Goal: Navigation & Orientation: Find specific page/section

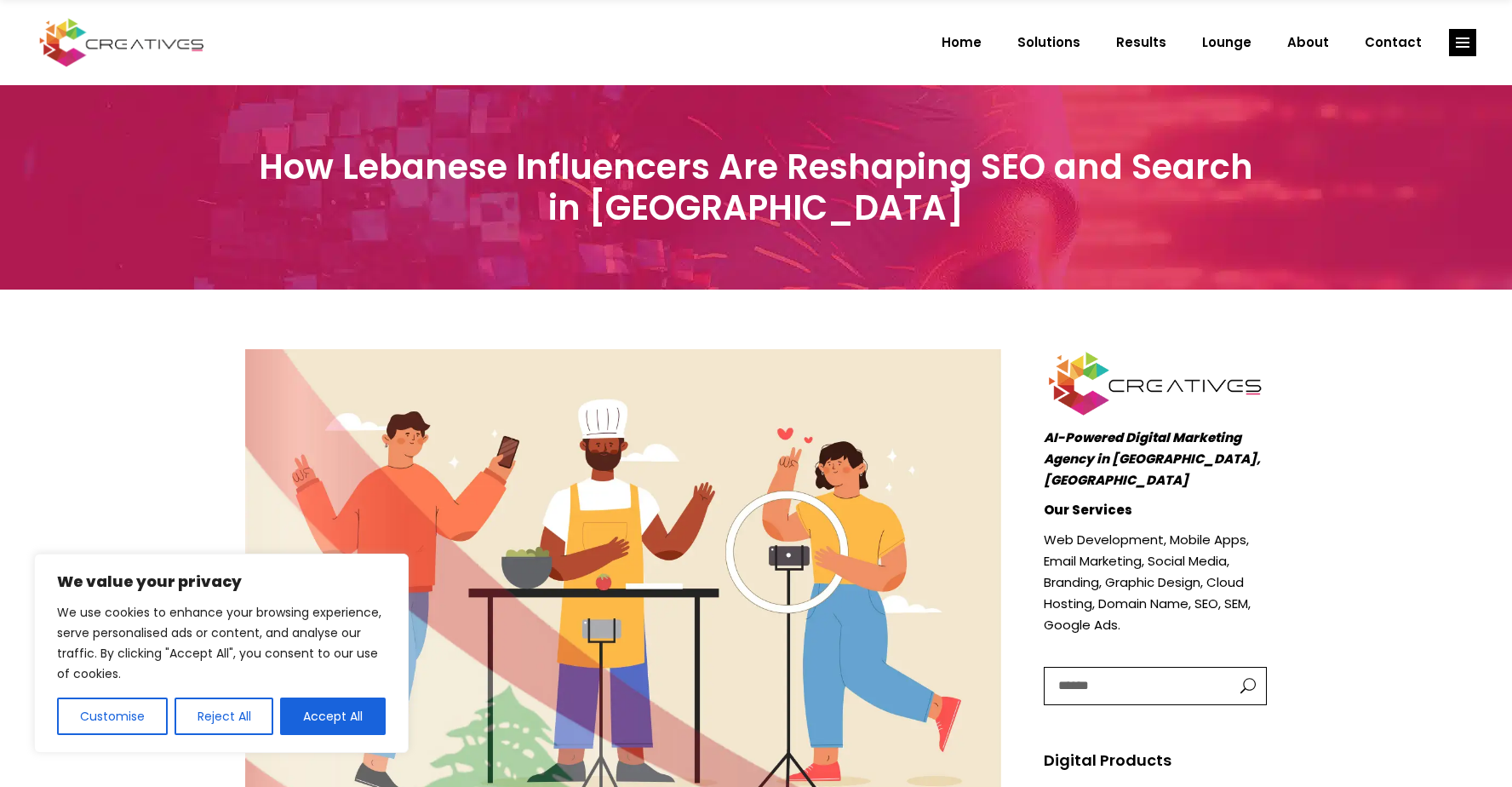
scroll to position [522, 0]
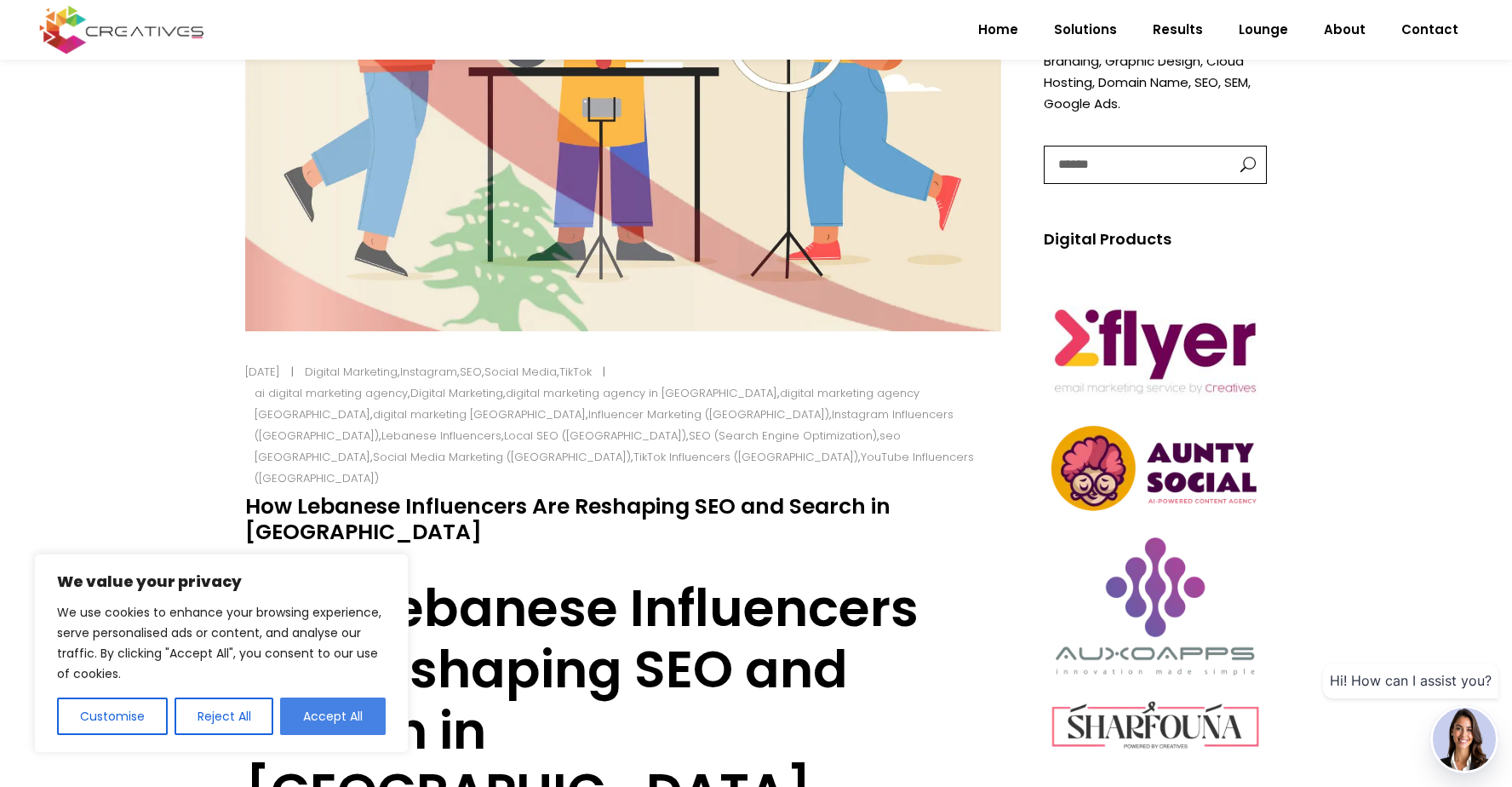
click at [366, 721] on button "Accept All" at bounding box center [332, 717] width 105 height 37
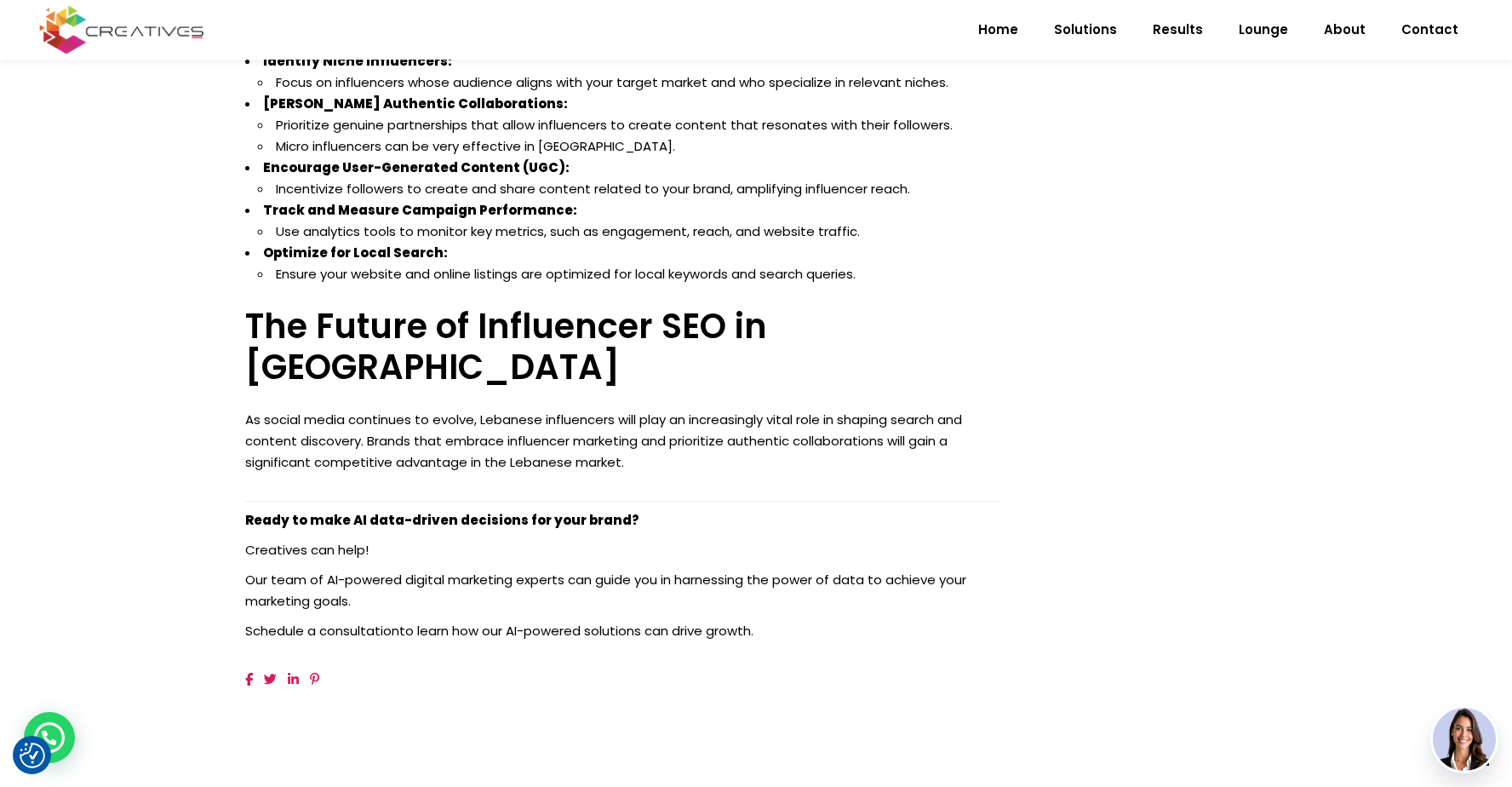
scroll to position [3192, 0]
click at [1191, 21] on span "Results" at bounding box center [1178, 30] width 50 height 44
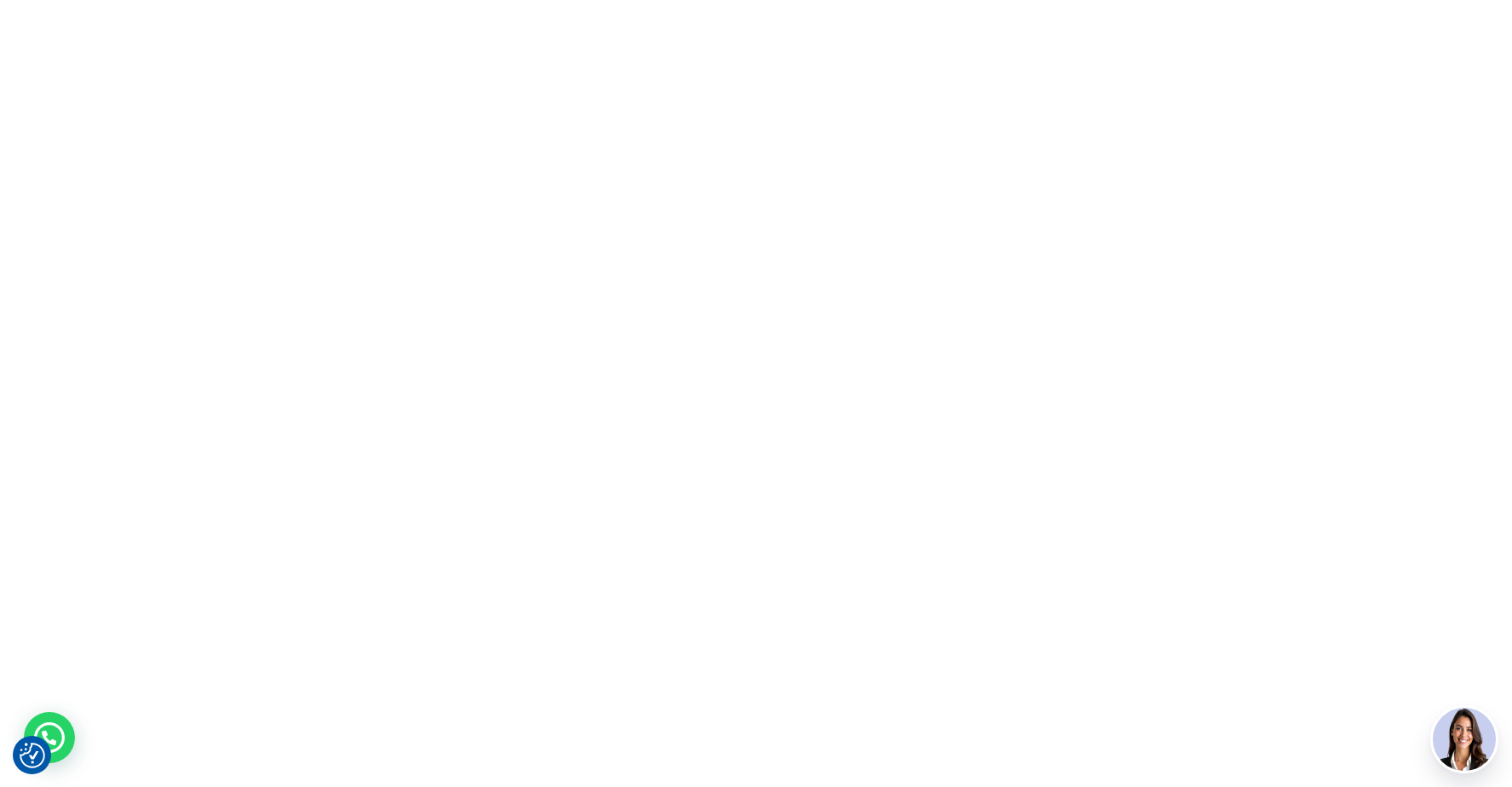
scroll to position [0, 0]
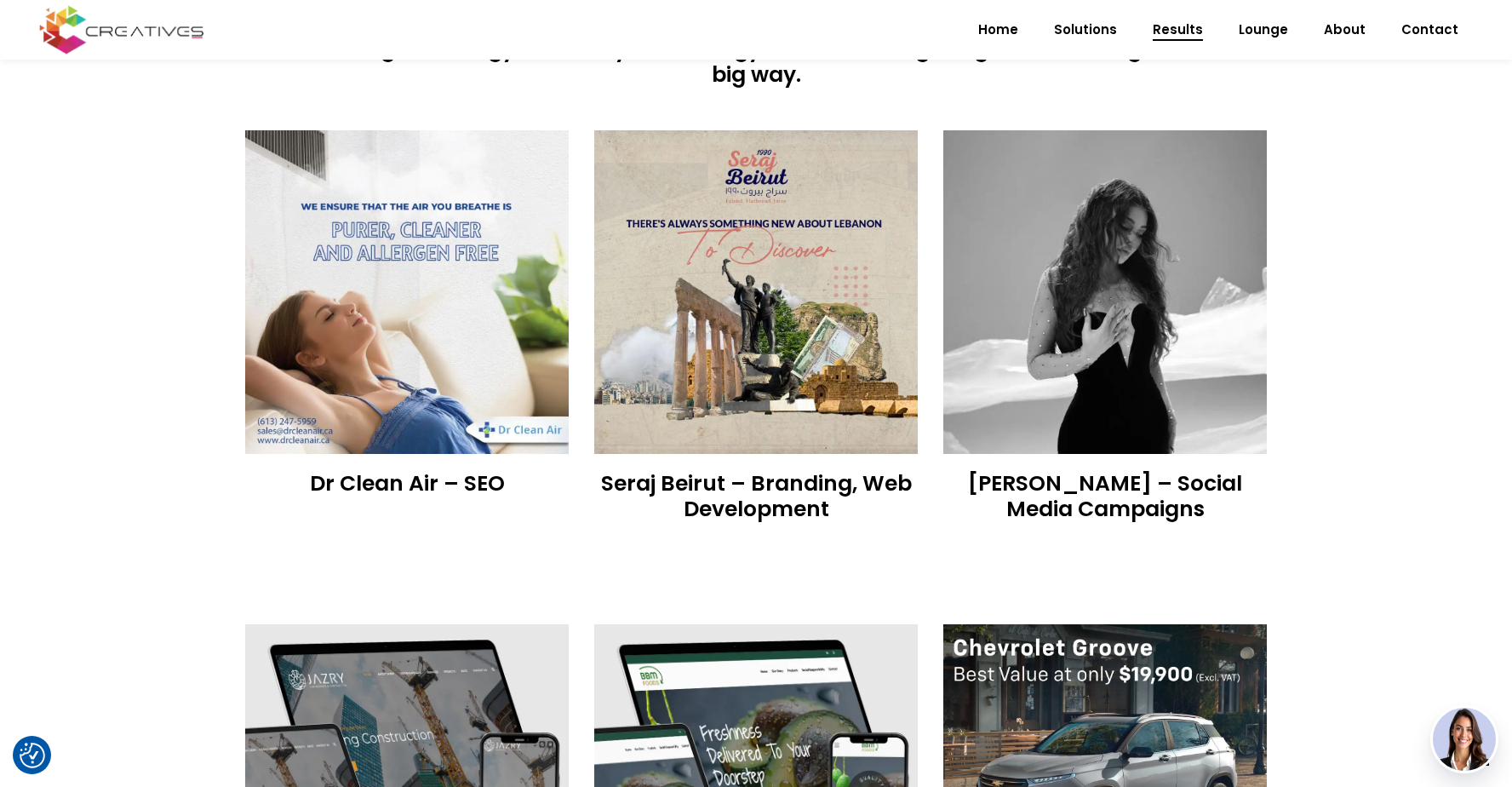
scroll to position [745, 0]
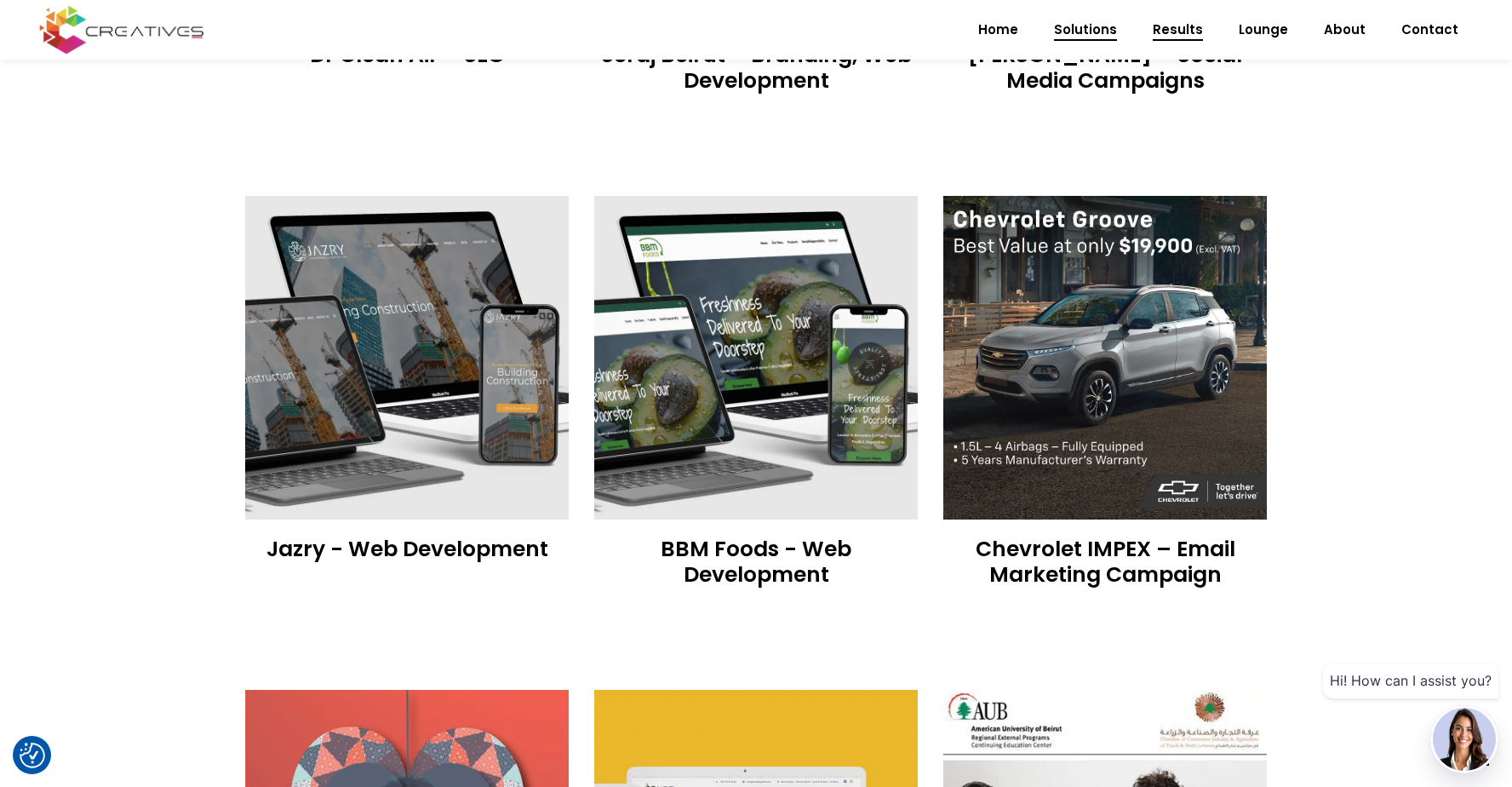
click at [1098, 33] on span "Solutions" at bounding box center [1086, 30] width 63 height 44
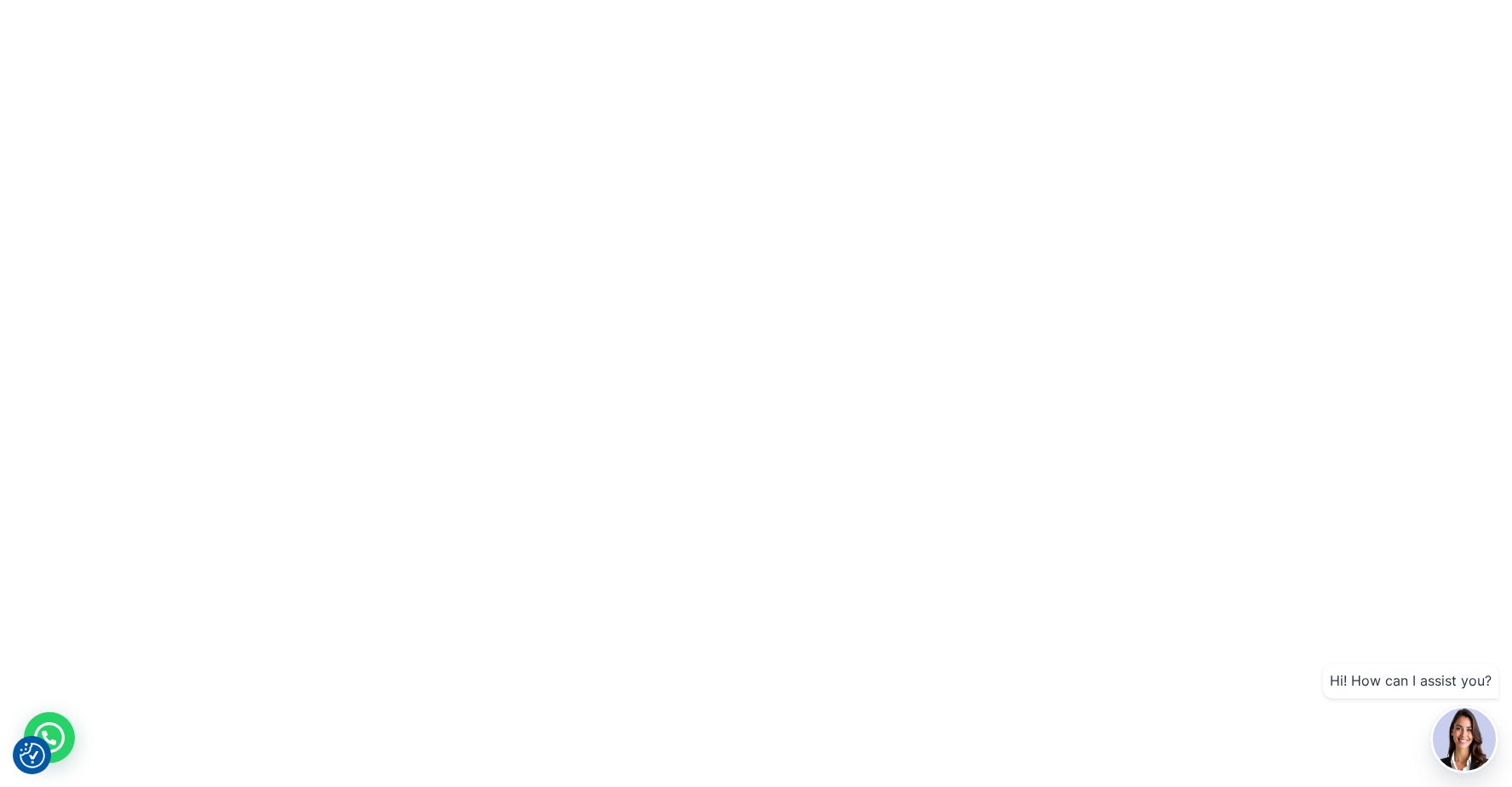
scroll to position [0, 0]
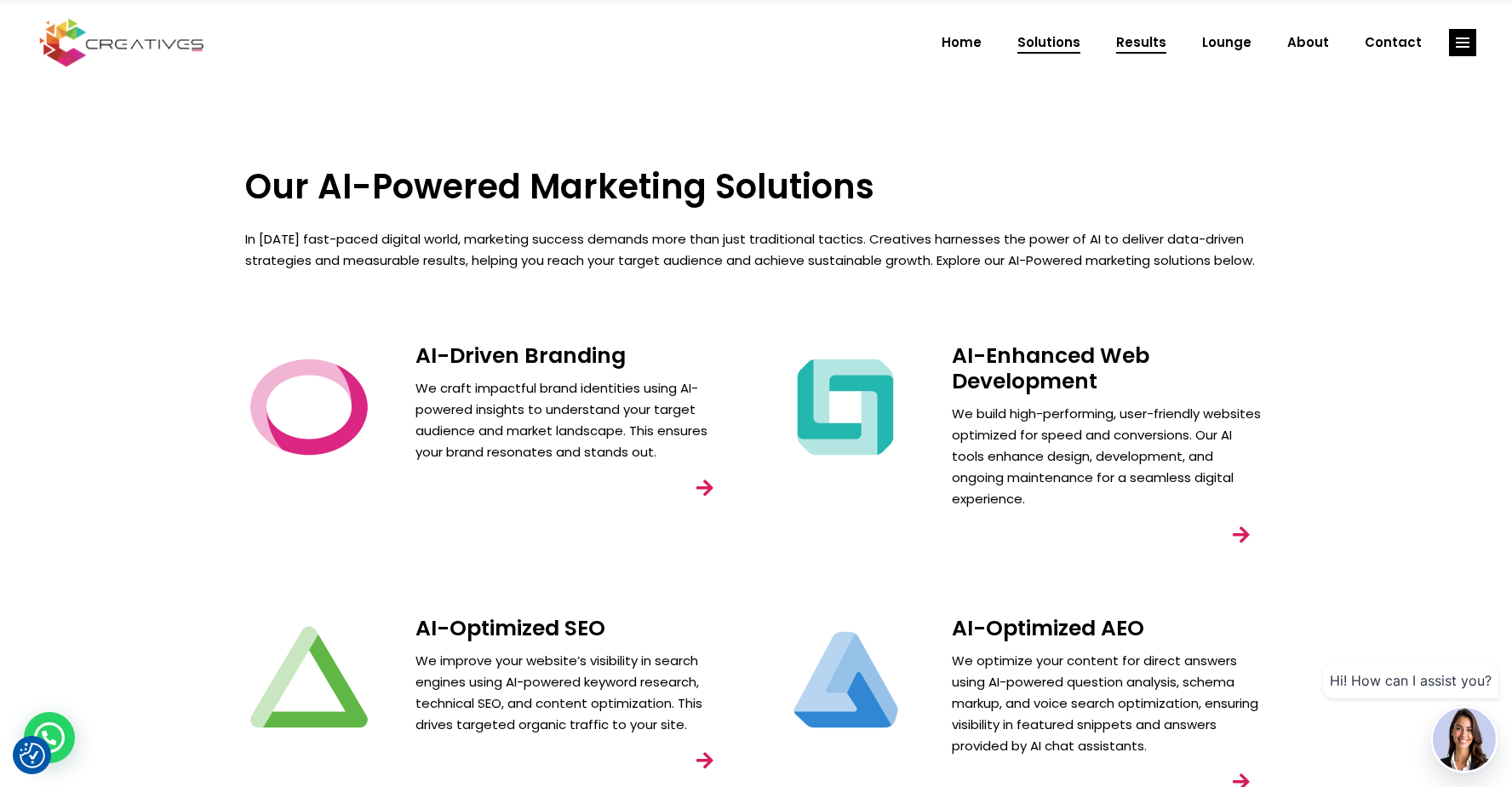
click at [1143, 47] on span "Results" at bounding box center [1141, 42] width 50 height 44
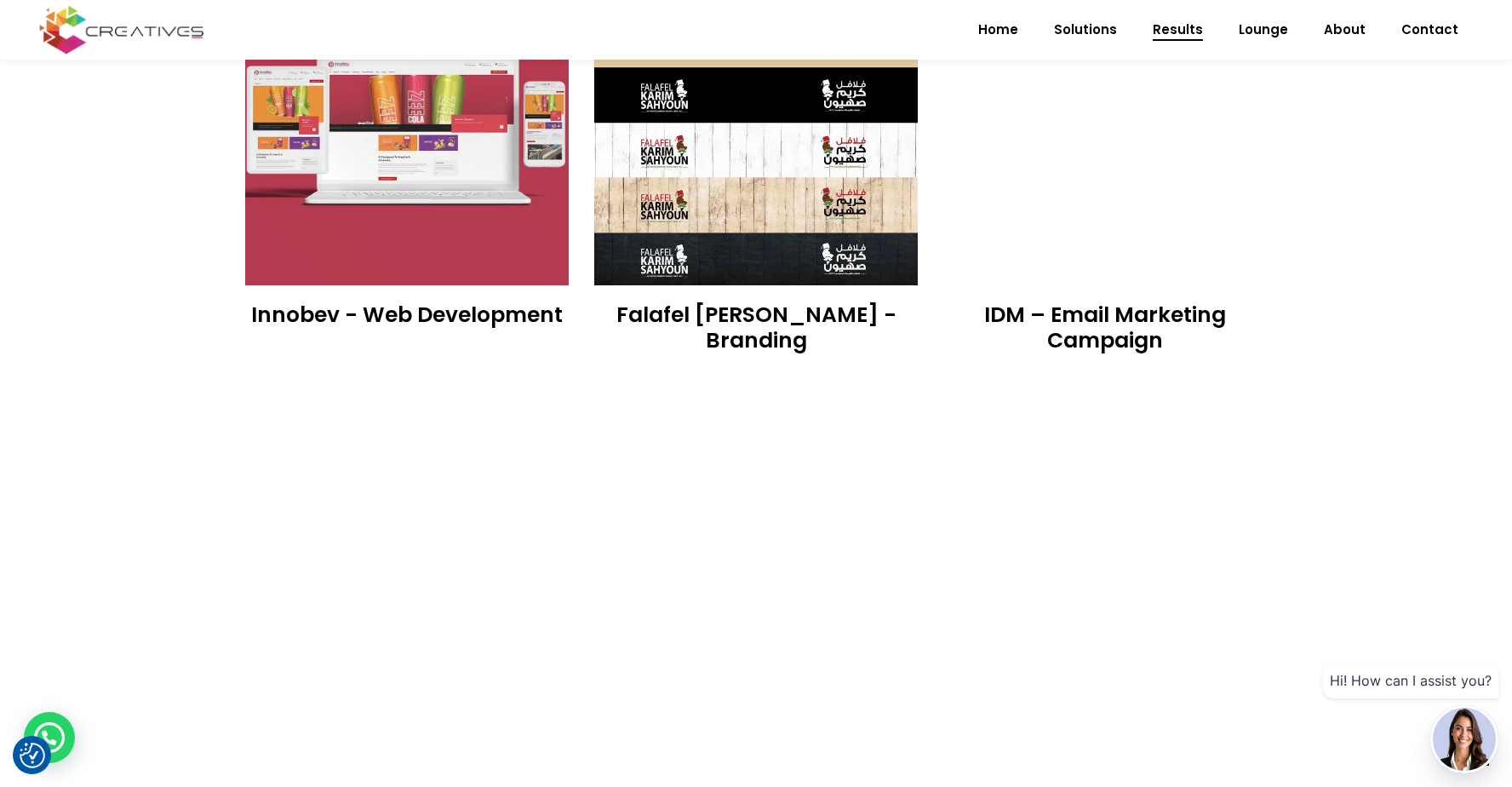
scroll to position [1969, 0]
